Goal: Register for event/course

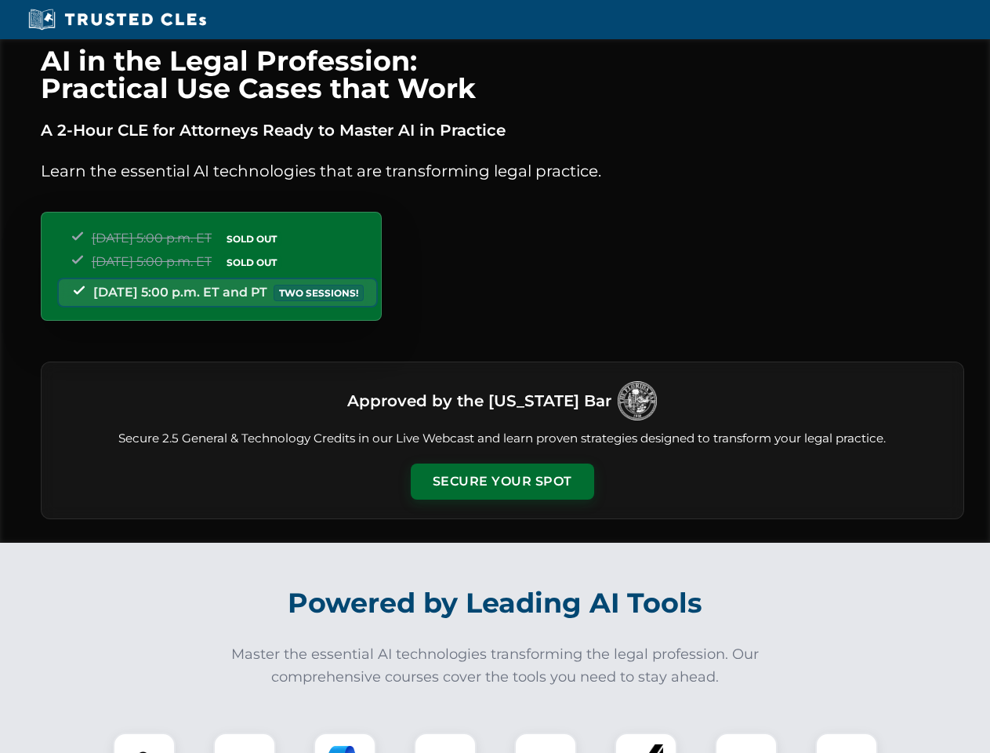
click at [502, 481] on button "Secure Your Spot" at bounding box center [502, 481] width 183 height 36
click at [144, 742] on img at bounding box center [144, 763] width 45 height 45
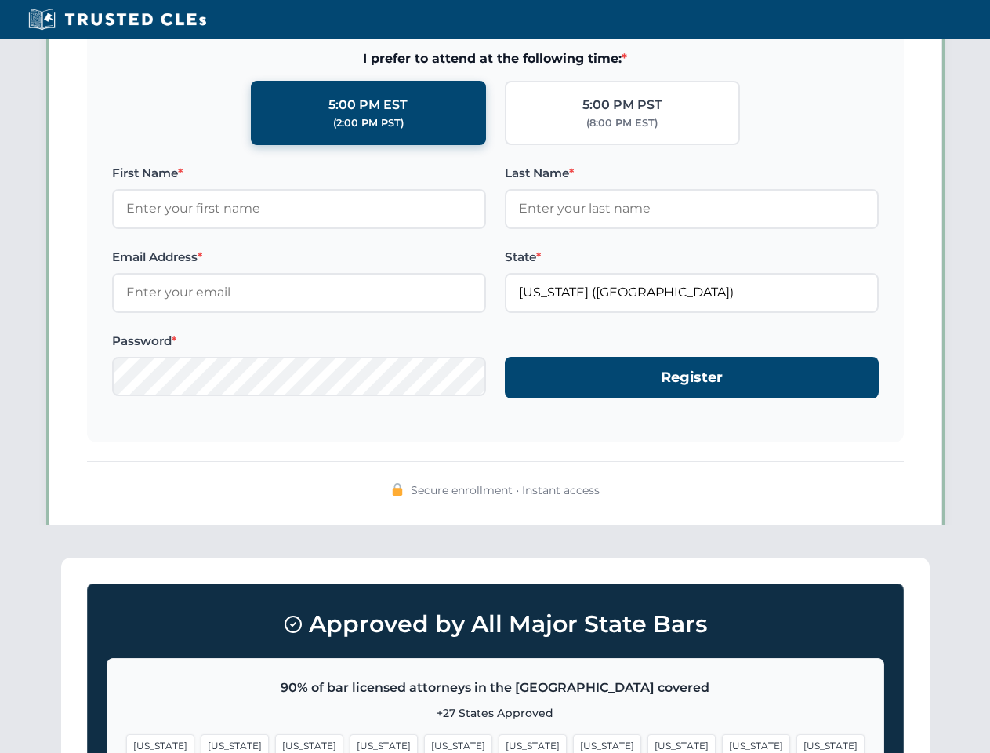
click at [573, 742] on span "[US_STATE]" at bounding box center [607, 745] width 68 height 23
click at [722, 742] on span "[US_STATE]" at bounding box center [756, 745] width 68 height 23
